Goal: Task Accomplishment & Management: Use online tool/utility

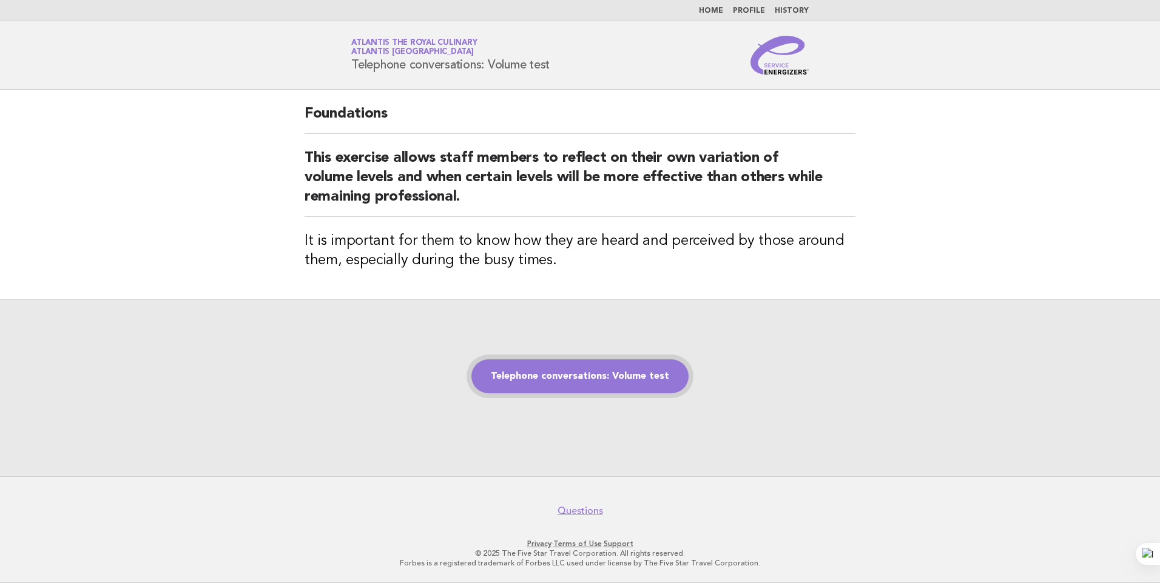
click at [560, 389] on link "Telephone conversations: Volume test" at bounding box center [579, 377] width 217 height 34
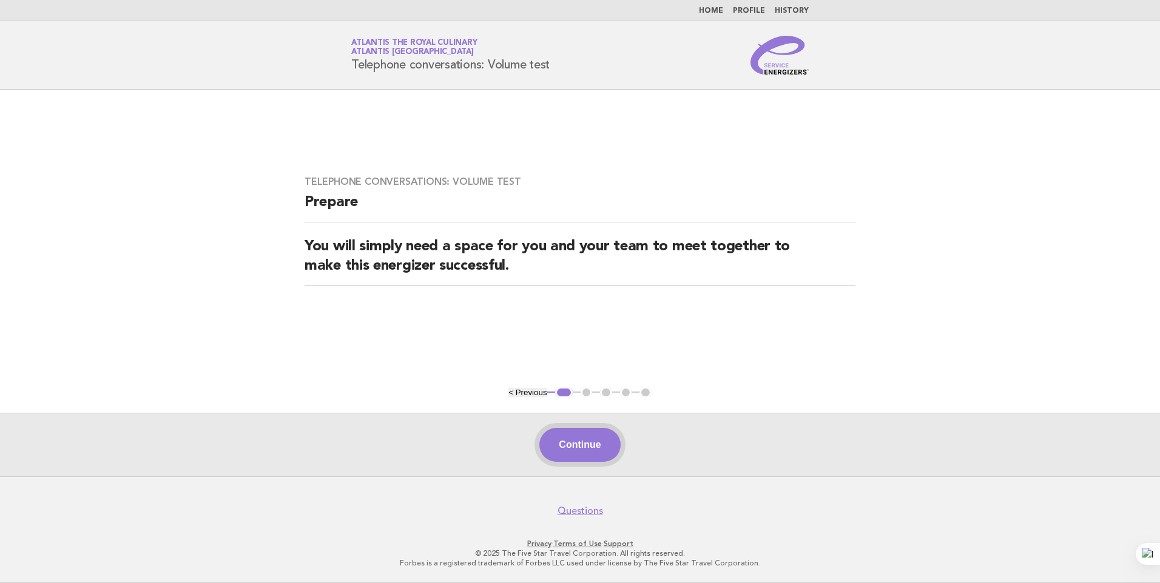
click at [556, 447] on button "Continue" at bounding box center [579, 445] width 81 height 34
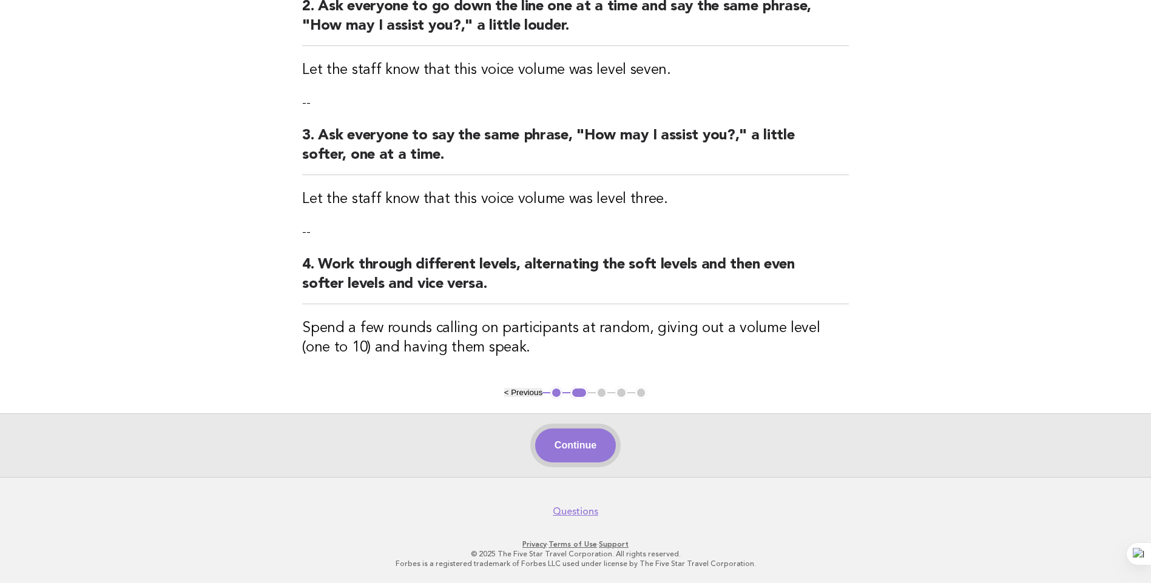
click at [585, 448] on button "Continue" at bounding box center [575, 446] width 81 height 34
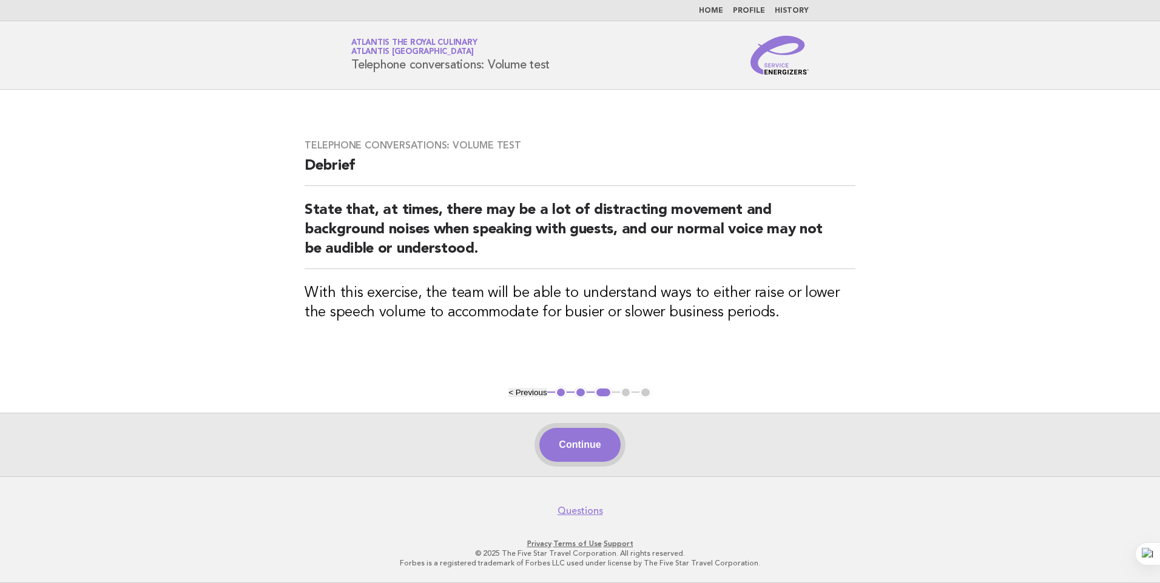
click at [587, 450] on button "Continue" at bounding box center [579, 445] width 81 height 34
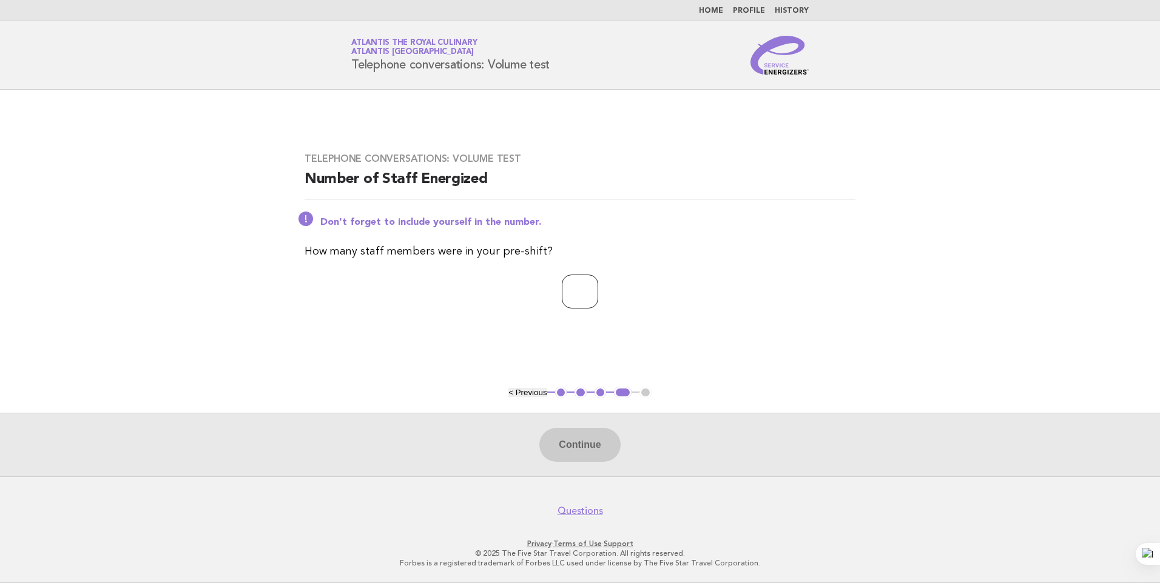
click at [583, 292] on input "number" at bounding box center [580, 292] width 36 height 34
type input "**"
click at [579, 453] on button "Continue" at bounding box center [579, 445] width 81 height 34
